Goal: Find specific page/section: Find specific page/section

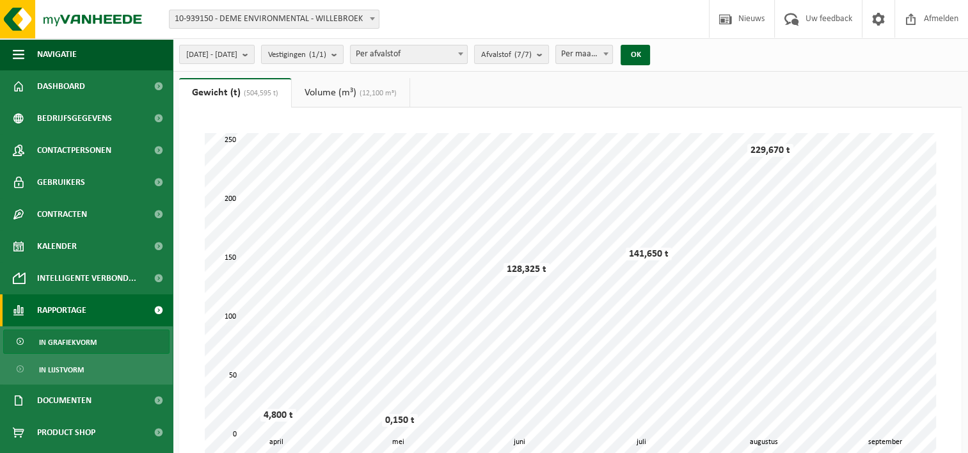
drag, startPoint x: 320, startPoint y: 92, endPoint x: 370, endPoint y: 174, distance: 95.9
click at [320, 92] on link "Volume (m³) (12,100 m³)" at bounding box center [351, 92] width 118 height 29
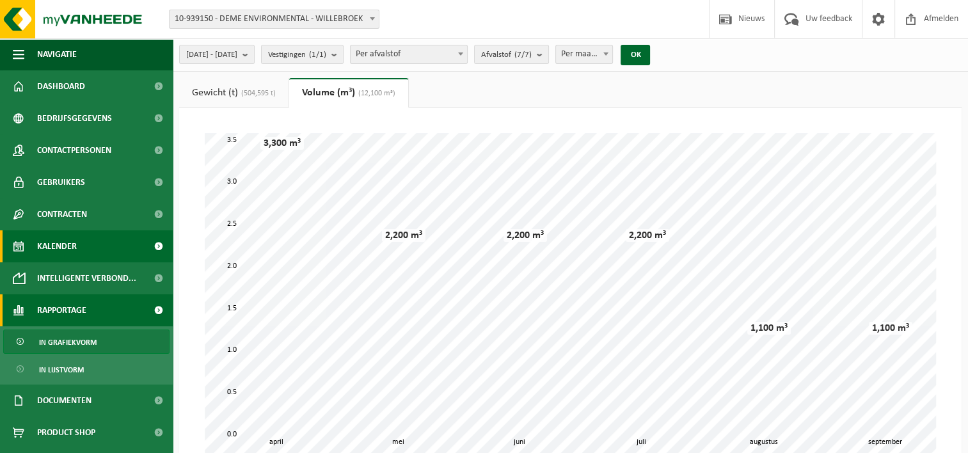
scroll to position [28, 0]
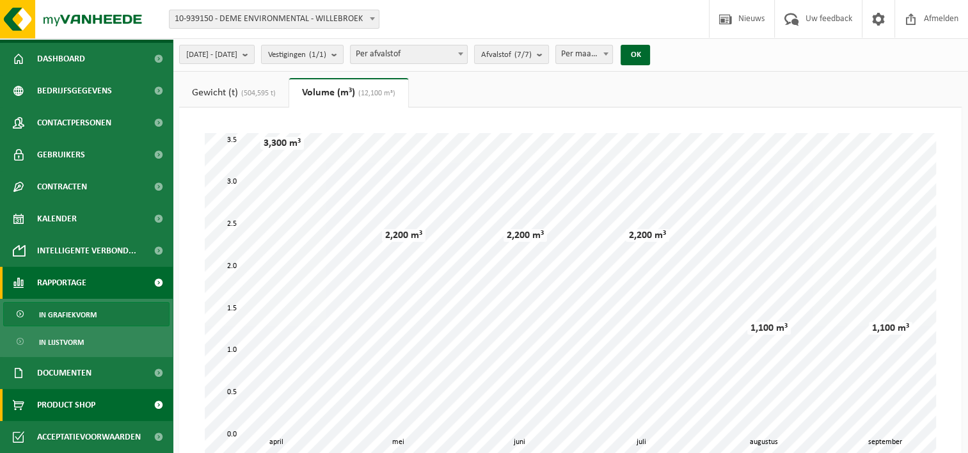
click at [92, 401] on span "Product Shop" at bounding box center [66, 405] width 58 height 32
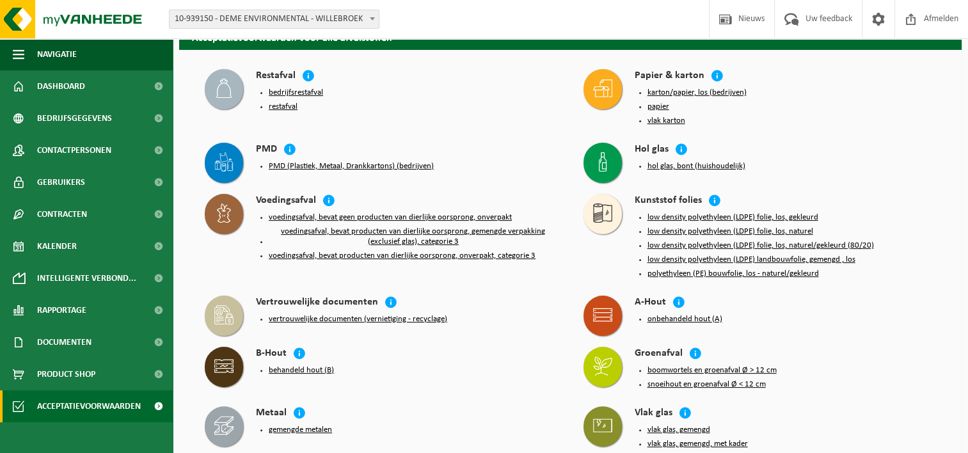
scroll to position [227, 0]
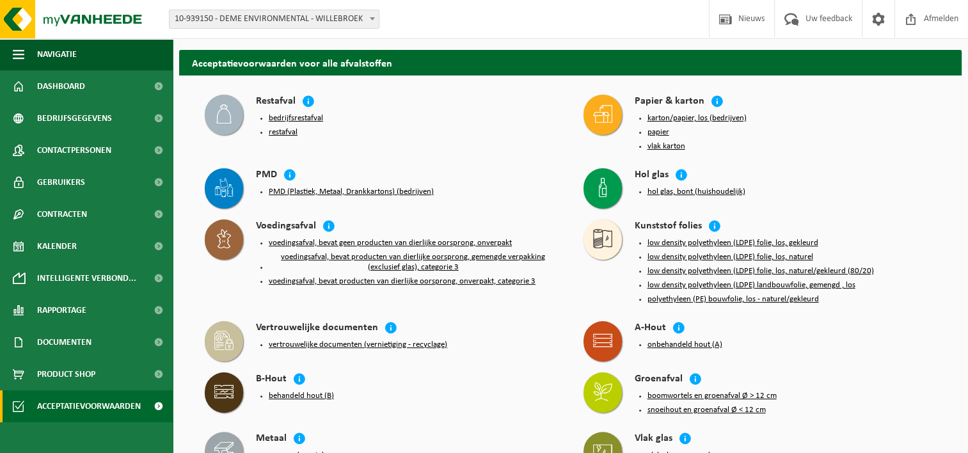
click at [796, 170] on div "Hol glas" at bounding box center [786, 175] width 302 height 15
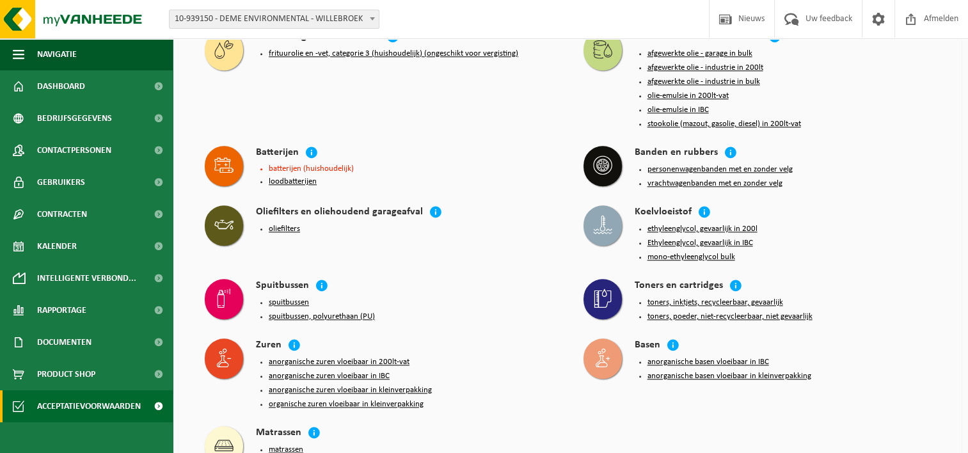
scroll to position [1314, 0]
click at [904, 251] on li "mono-ethyleenglycol bulk" at bounding box center [791, 256] width 289 height 10
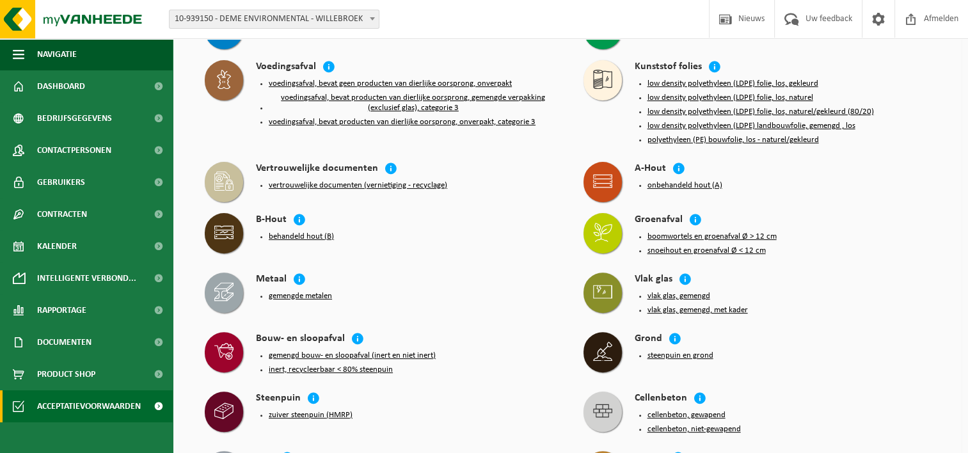
scroll to position [51, 0]
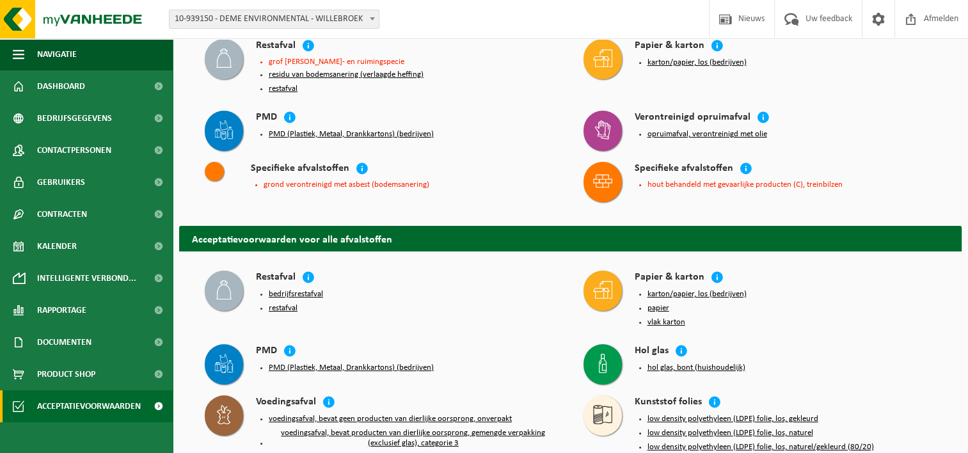
click at [878, 111] on div "Verontreinigd opruimafval" at bounding box center [786, 118] width 302 height 15
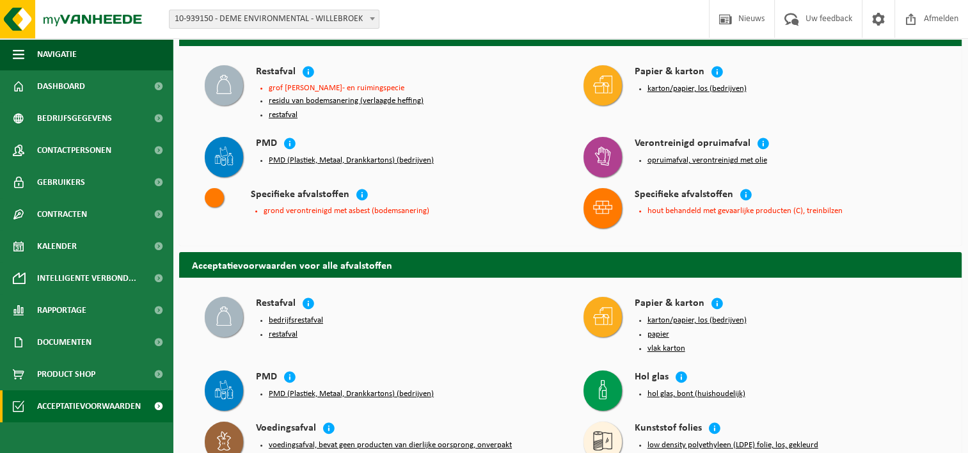
scroll to position [0, 0]
